Goal: Task Accomplishment & Management: Use online tool/utility

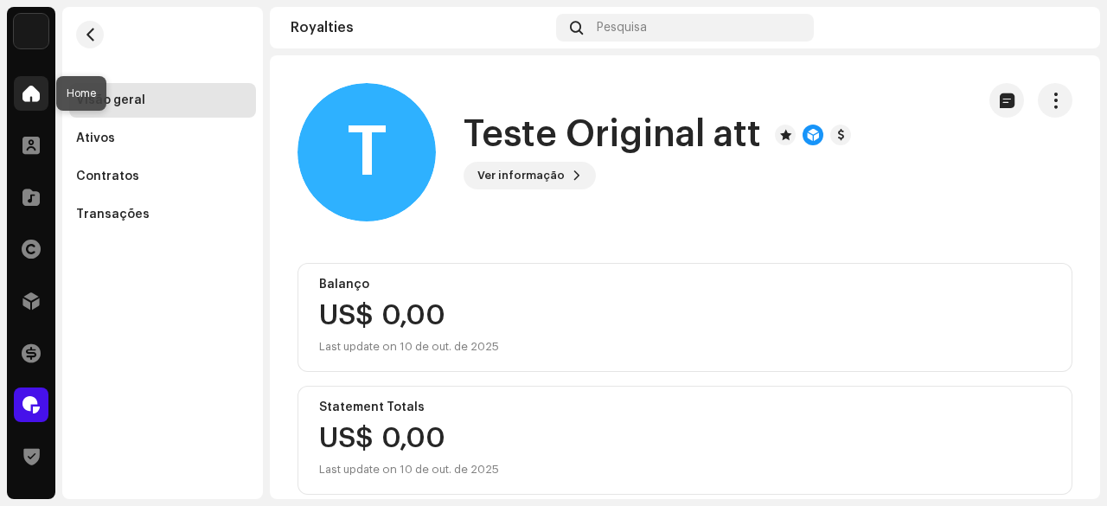
click at [36, 91] on span at bounding box center [30, 93] width 17 height 14
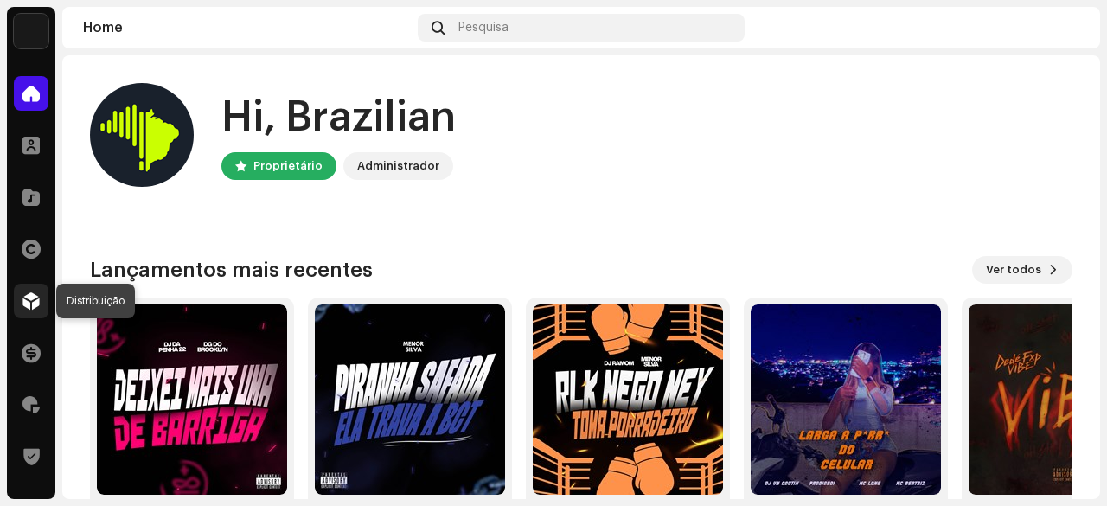
click at [25, 302] on span at bounding box center [30, 301] width 17 height 14
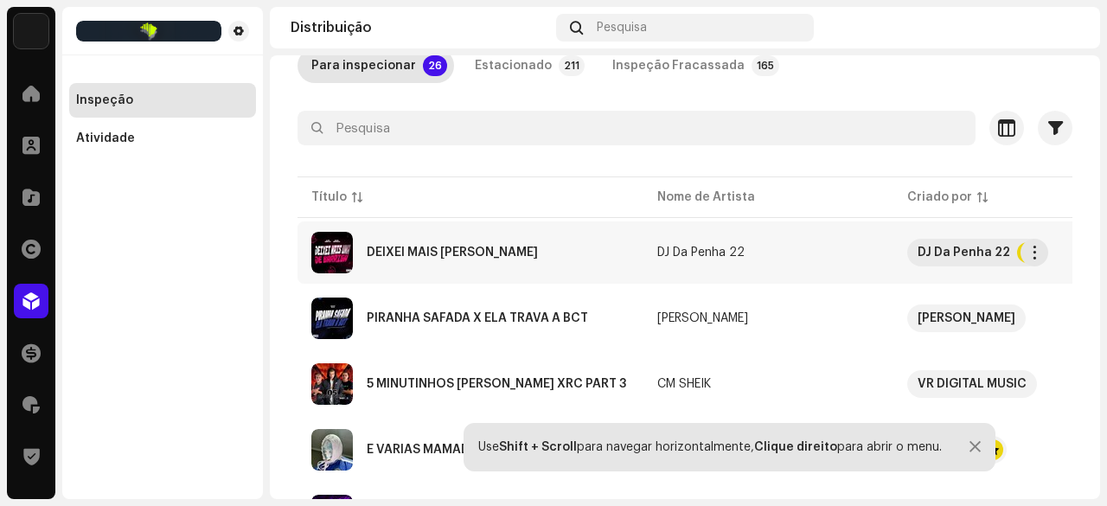
scroll to position [86, 0]
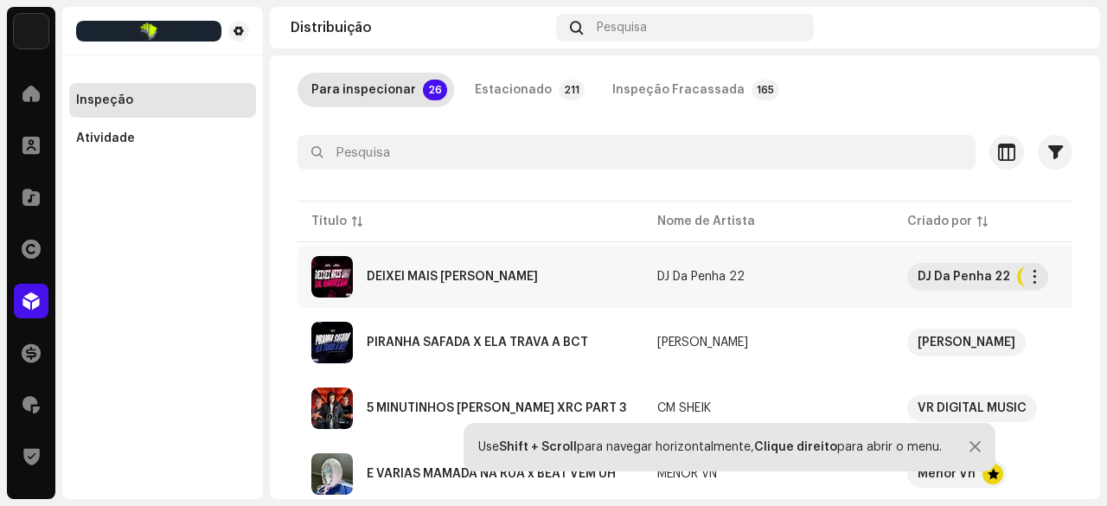
click at [469, 276] on div "DEIXEI MAIS [PERSON_NAME]" at bounding box center [452, 277] width 171 height 12
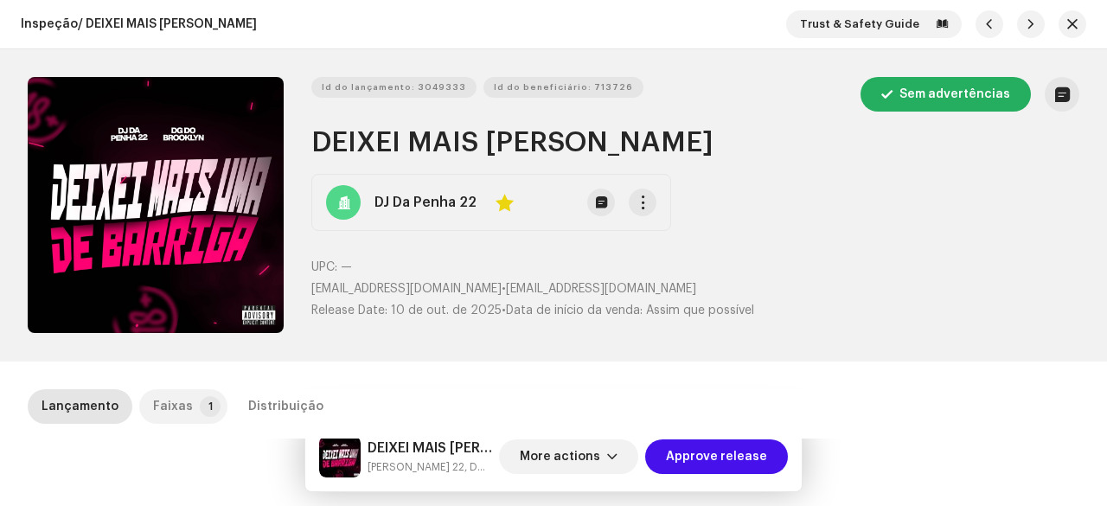
click at [209, 395] on p-tab "Faixas 1" at bounding box center [183, 406] width 88 height 35
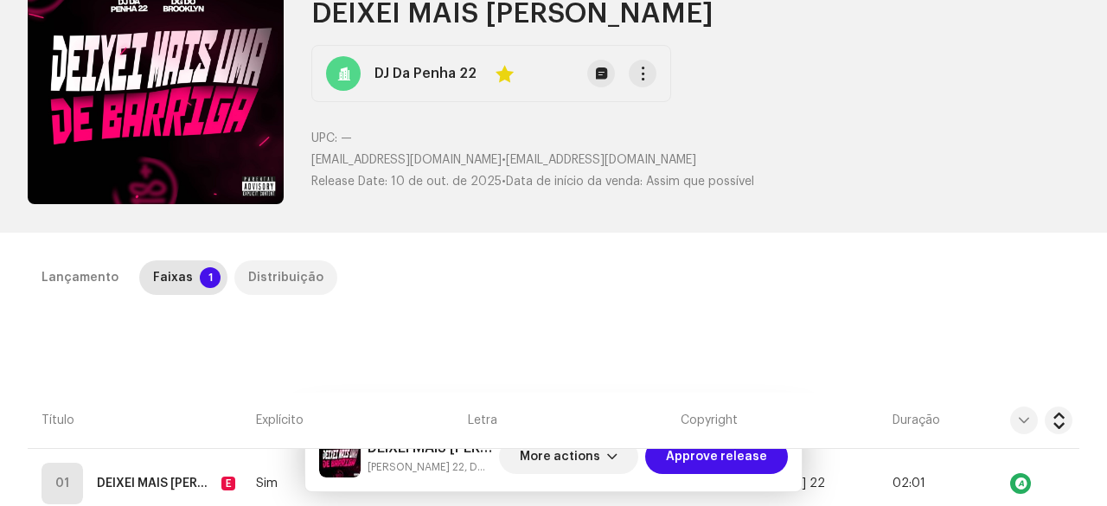
click at [282, 278] on div "Distribuição" at bounding box center [285, 277] width 75 height 35
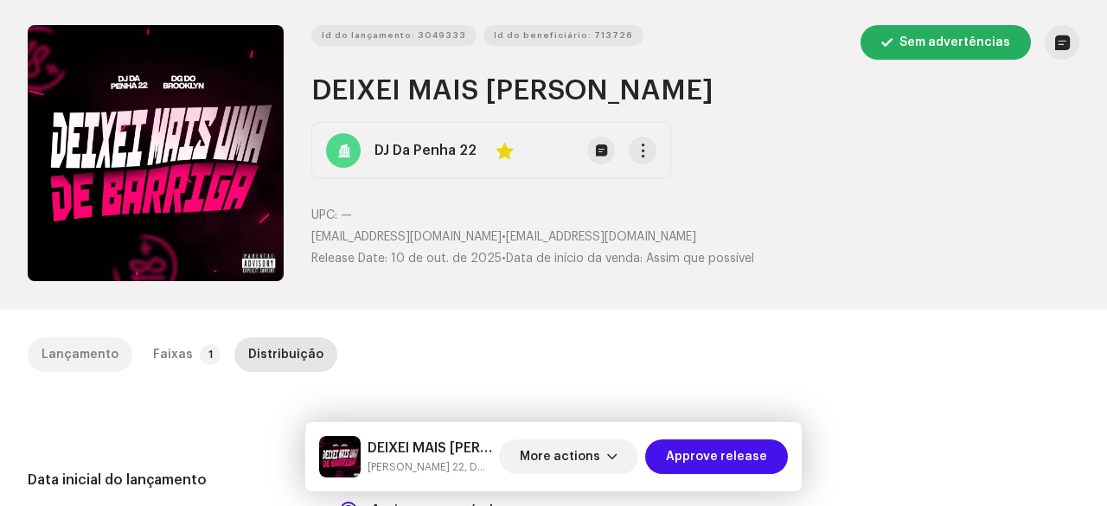
click at [107, 344] on div "Lançamento" at bounding box center [80, 354] width 77 height 35
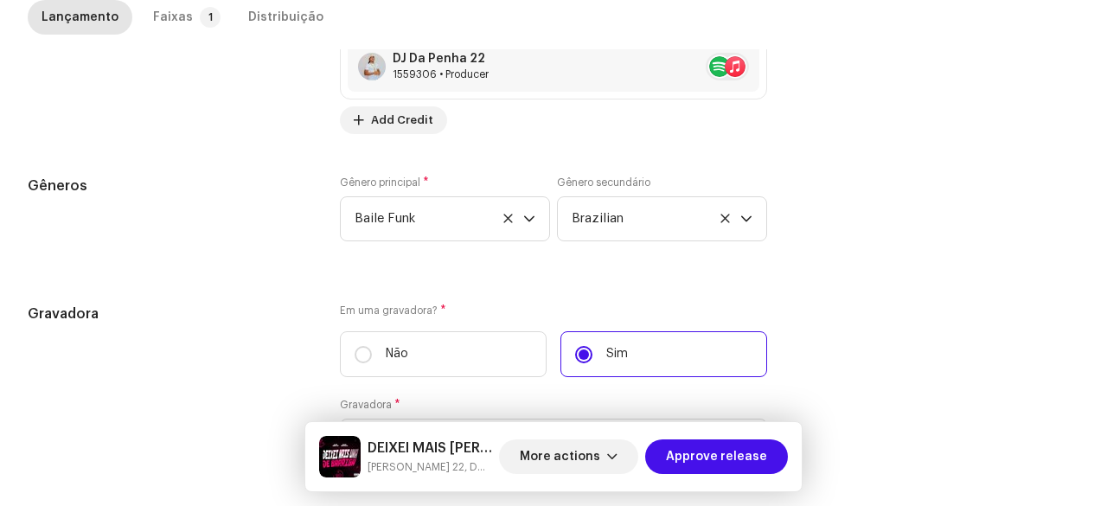
scroll to position [1856, 0]
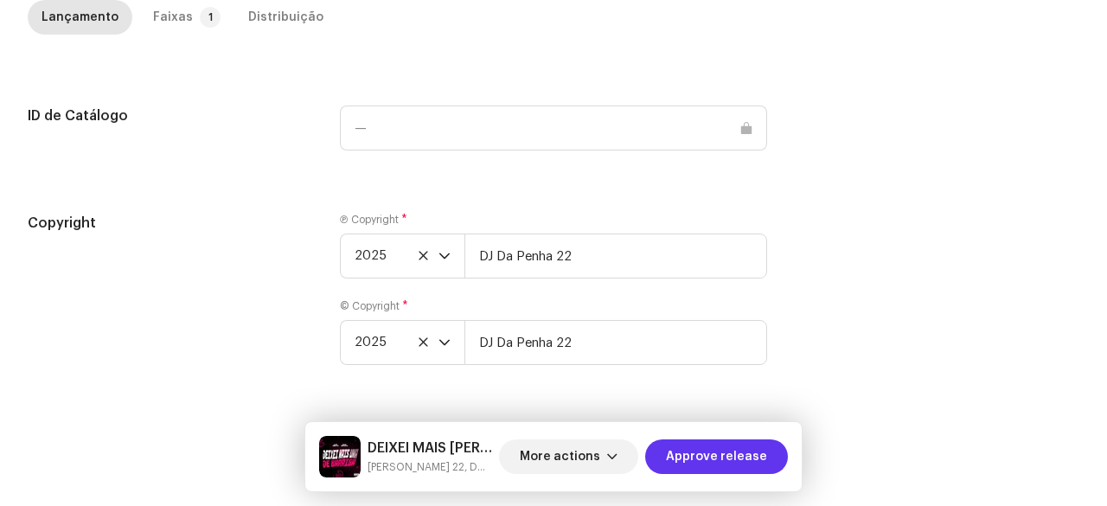
click at [700, 459] on span "Approve release" at bounding box center [716, 456] width 101 height 35
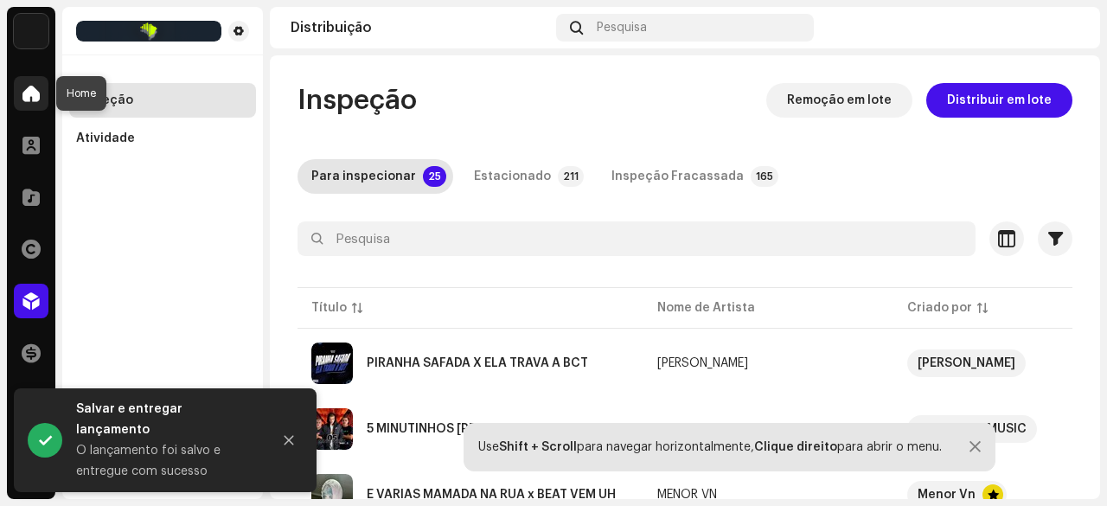
click at [22, 90] on span at bounding box center [30, 93] width 17 height 14
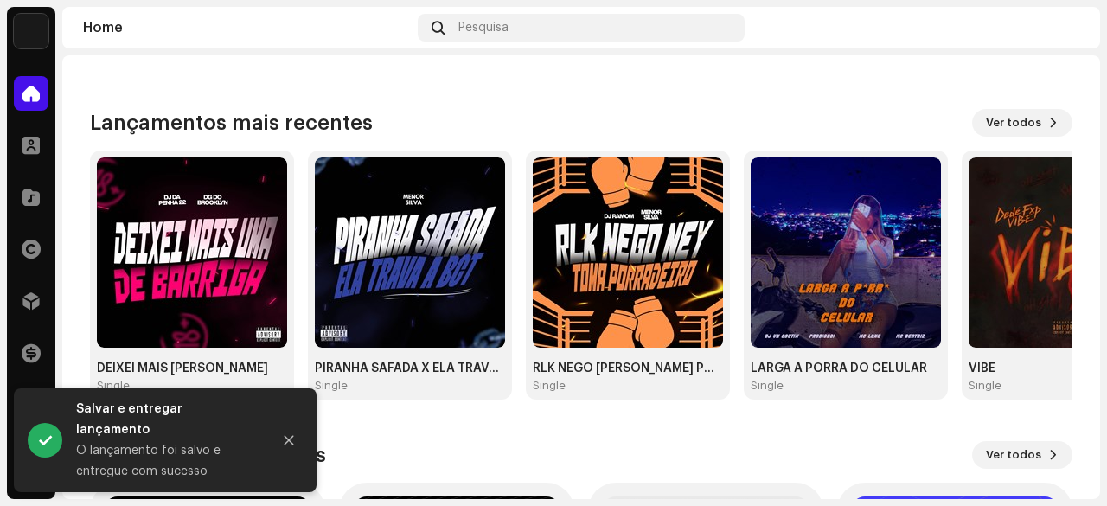
scroll to position [259, 0]
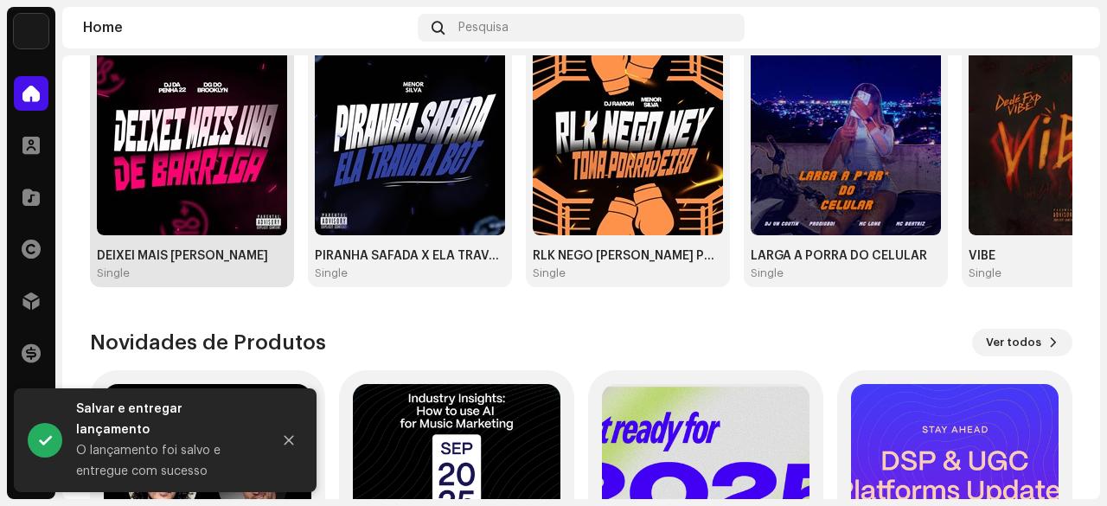
click at [170, 209] on img at bounding box center [192, 140] width 190 height 190
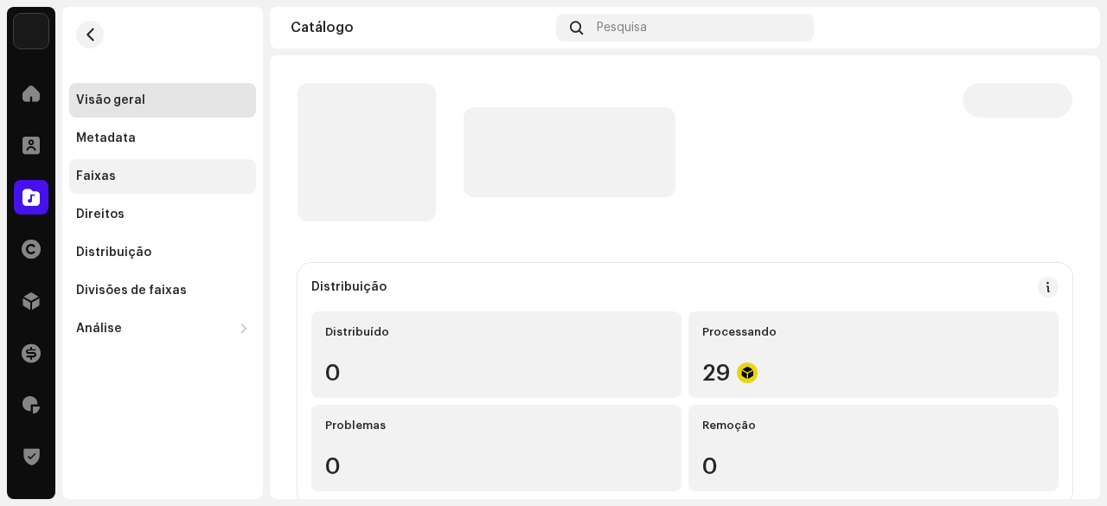
click at [100, 167] on div "Faixas" at bounding box center [162, 176] width 187 height 35
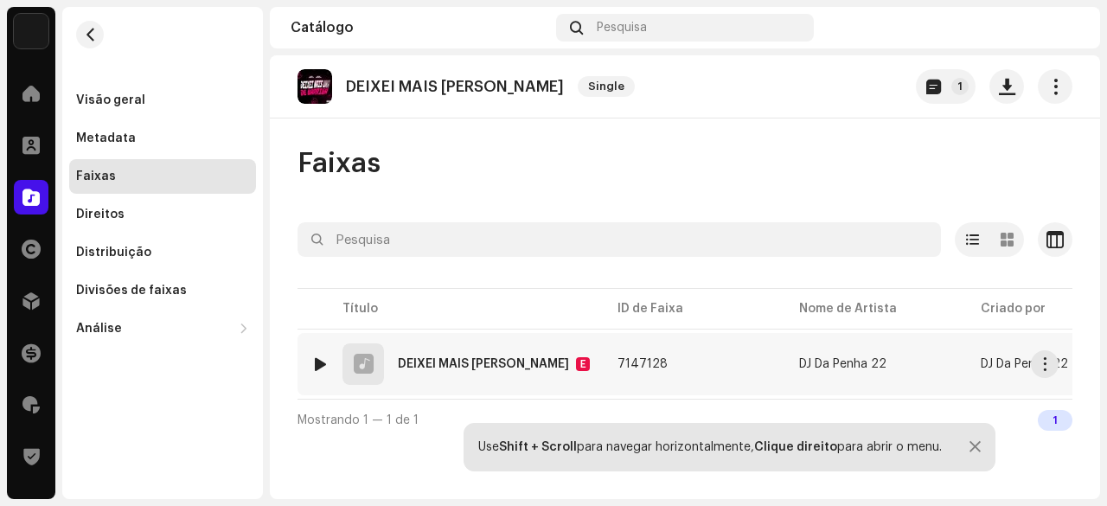
click at [322, 363] on div at bounding box center [320, 364] width 13 height 14
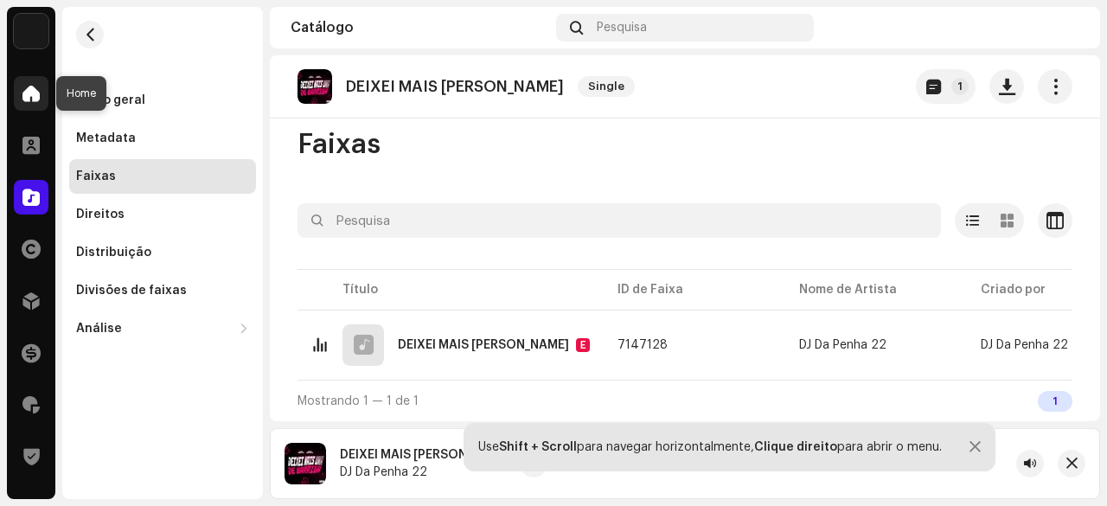
click at [26, 97] on span at bounding box center [30, 93] width 17 height 14
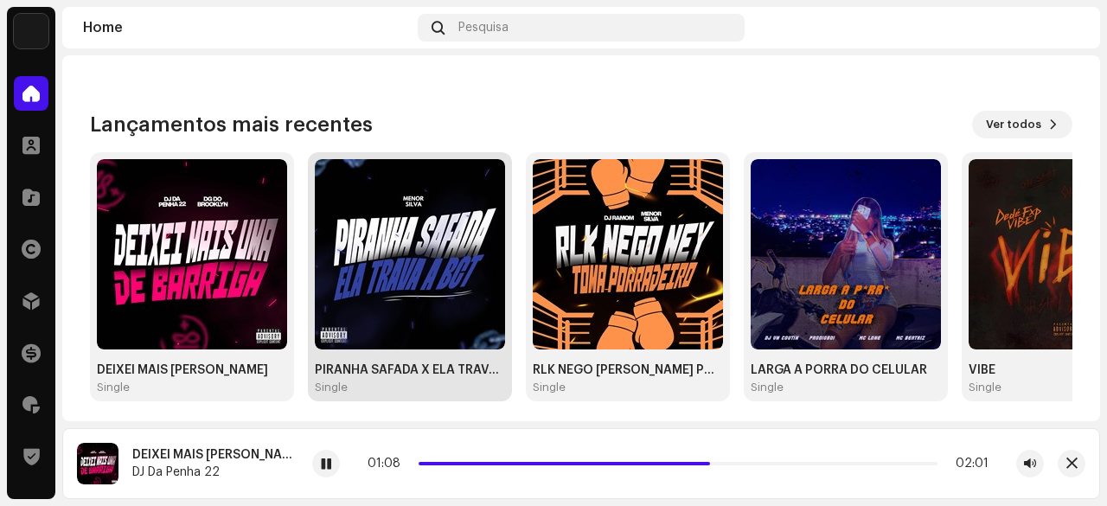
scroll to position [173, 0]
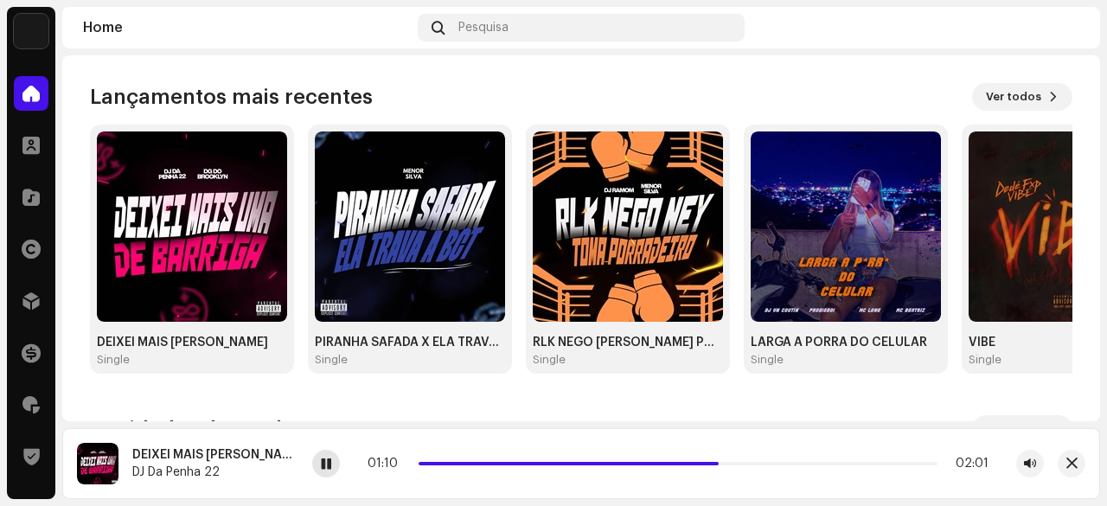
click at [324, 463] on span at bounding box center [326, 464] width 10 height 14
